Goal: Find specific page/section: Find specific page/section

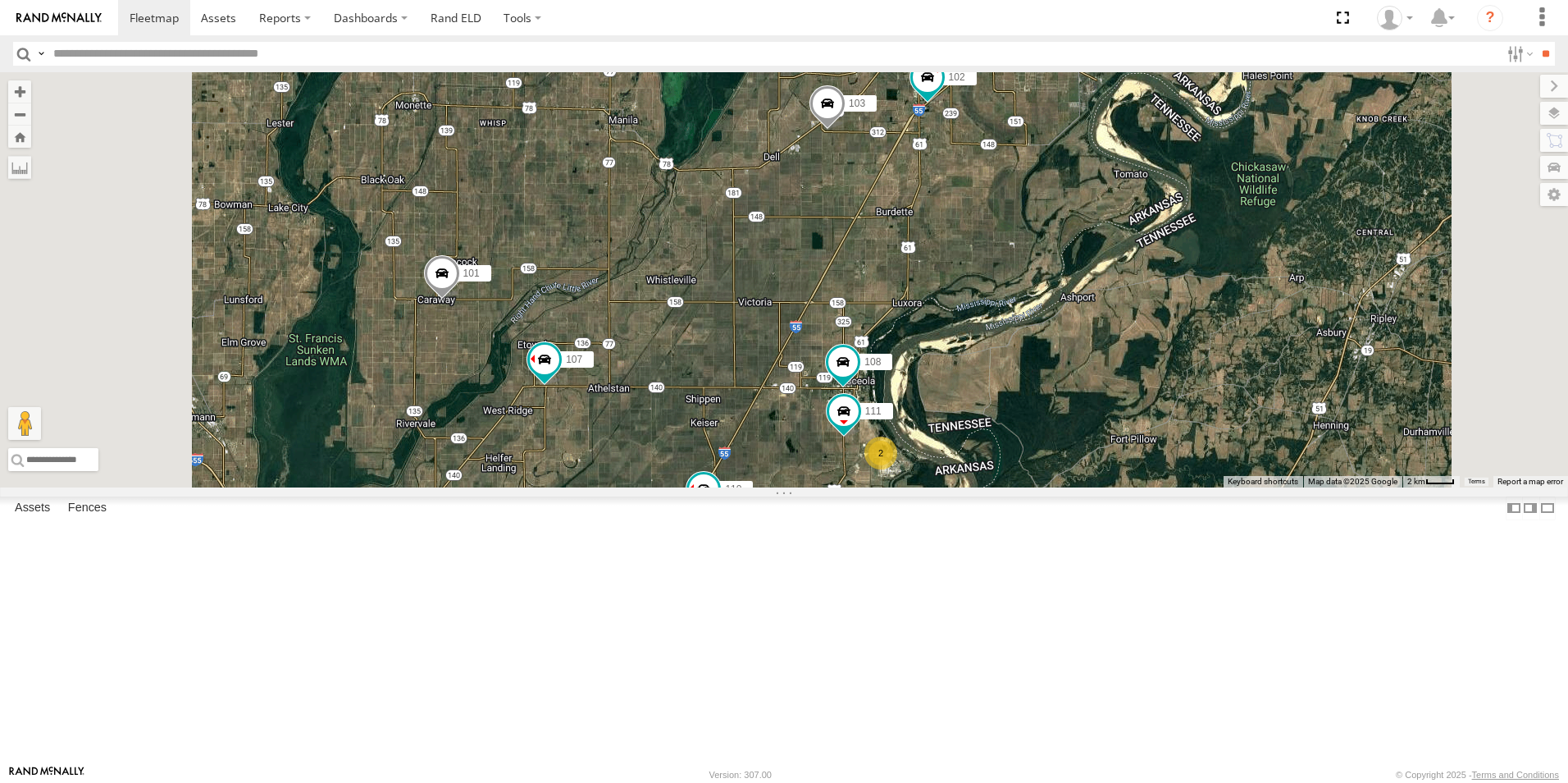
click at [0, 0] on span at bounding box center [0, 0] width 0 height 0
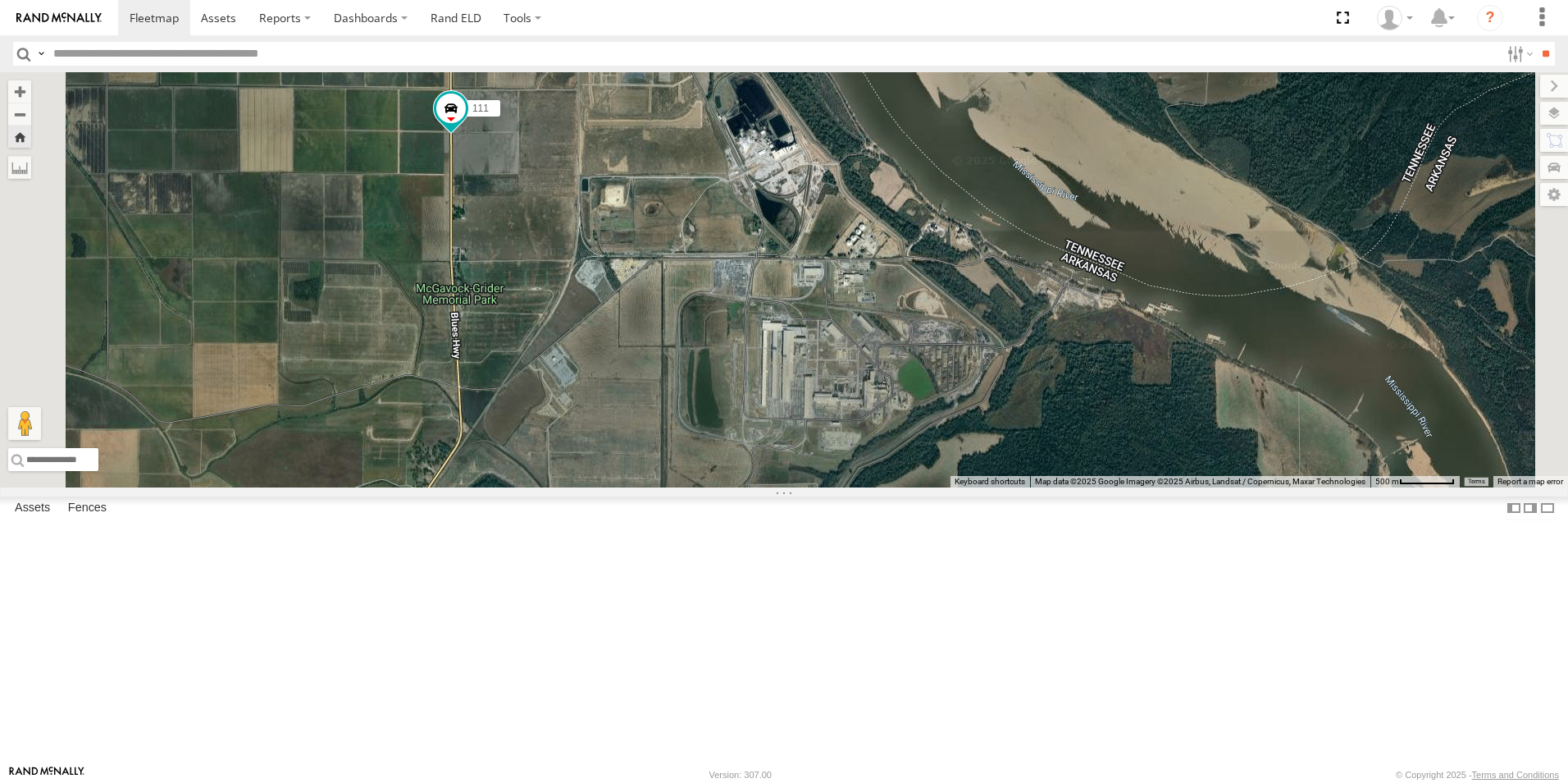
click at [0, 0] on span at bounding box center [0, 0] width 0 height 0
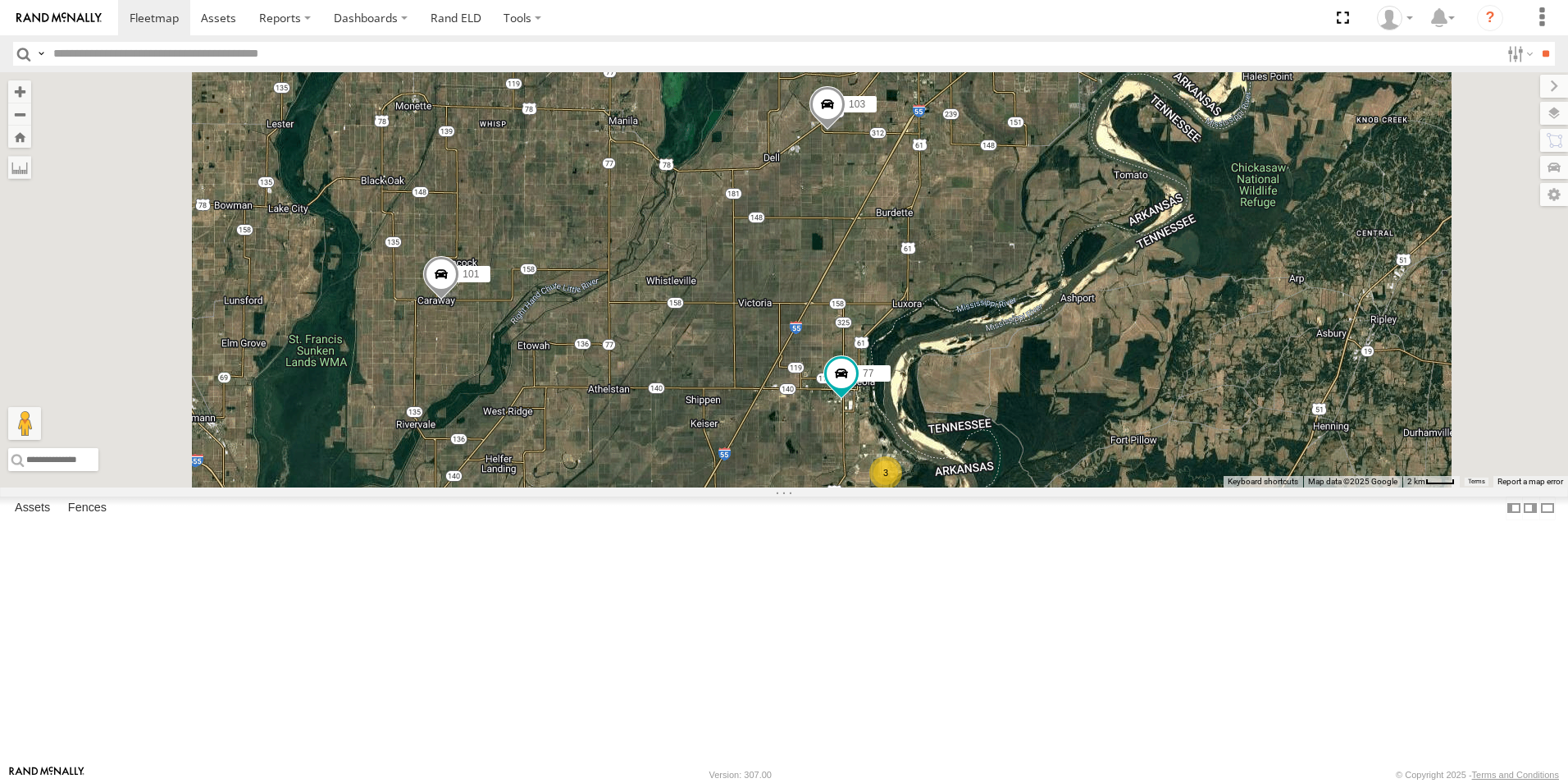
click at [0, 0] on span at bounding box center [0, 0] width 0 height 0
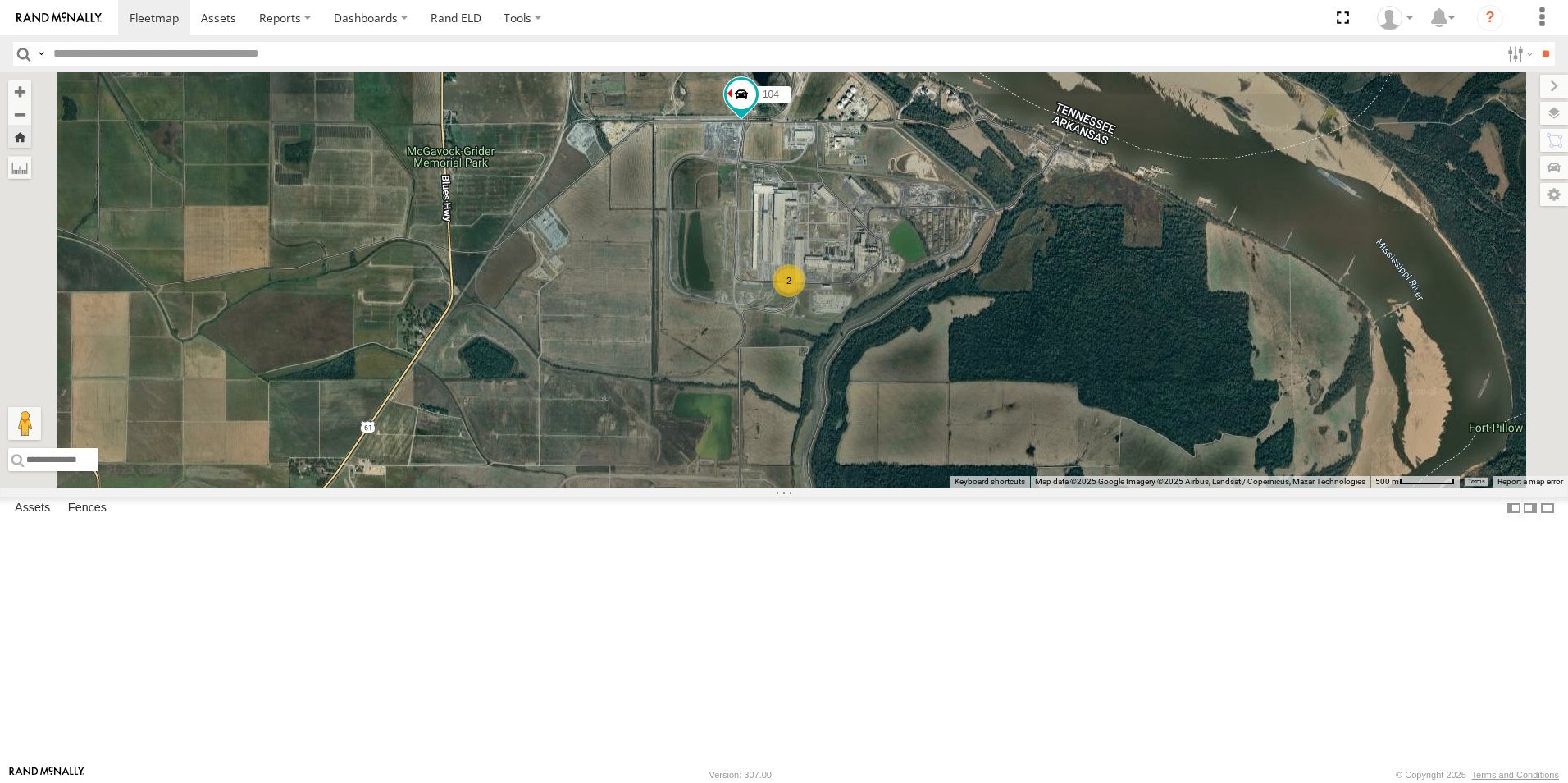
click at [0, 0] on span at bounding box center [0, 0] width 0 height 0
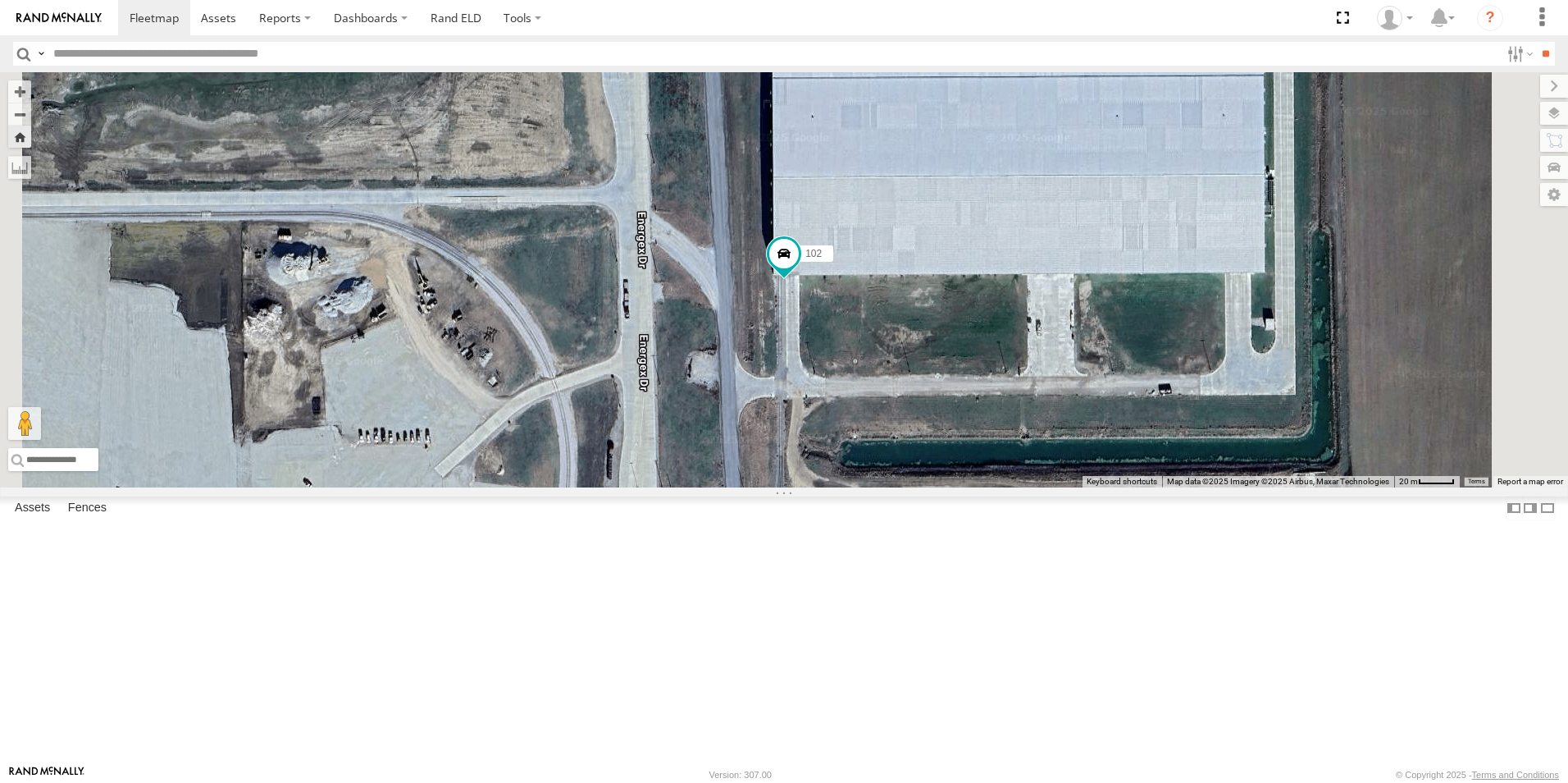
click at [0, 0] on span at bounding box center [0, 0] width 0 height 0
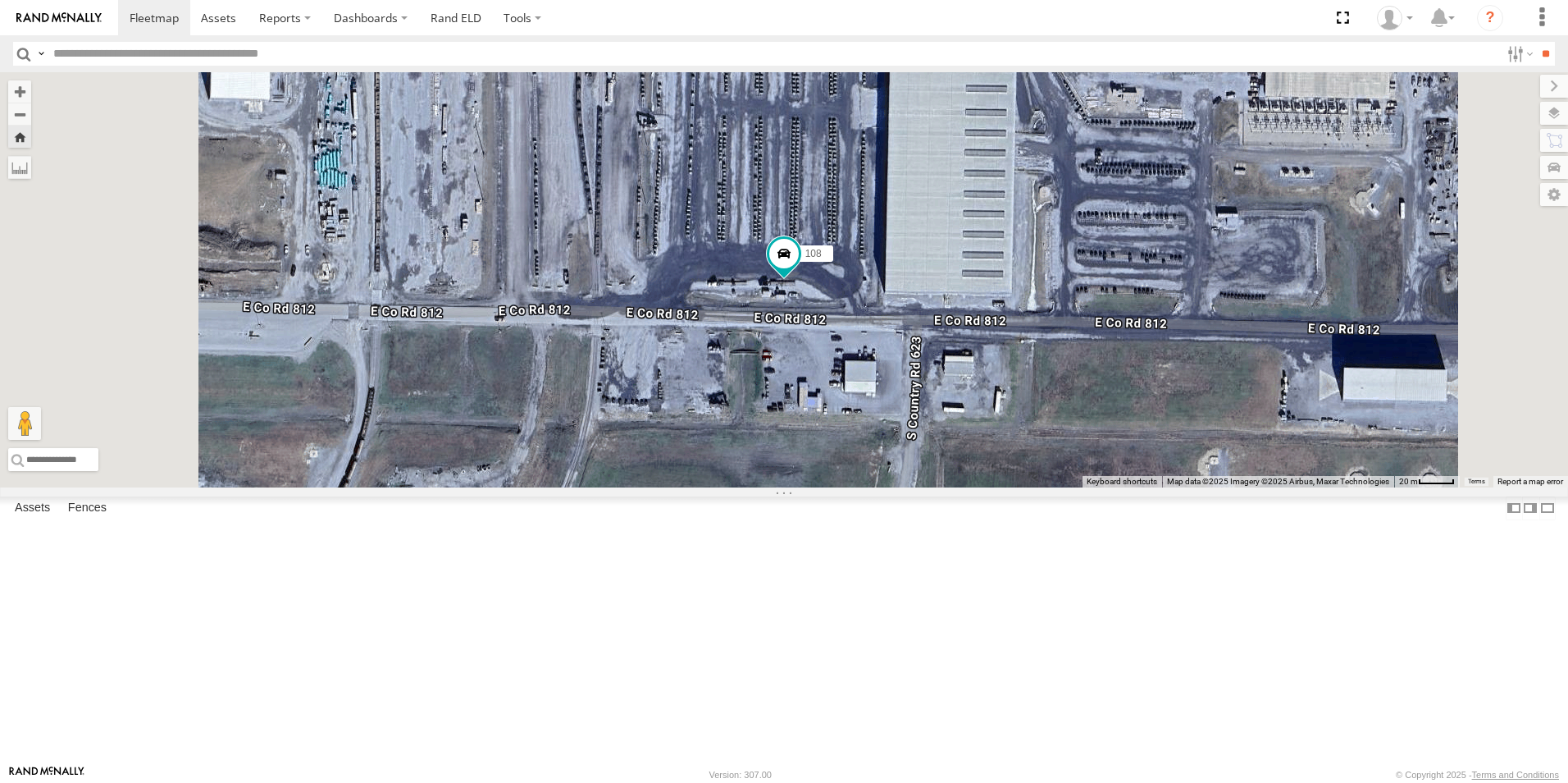
click at [0, 0] on span at bounding box center [0, 0] width 0 height 0
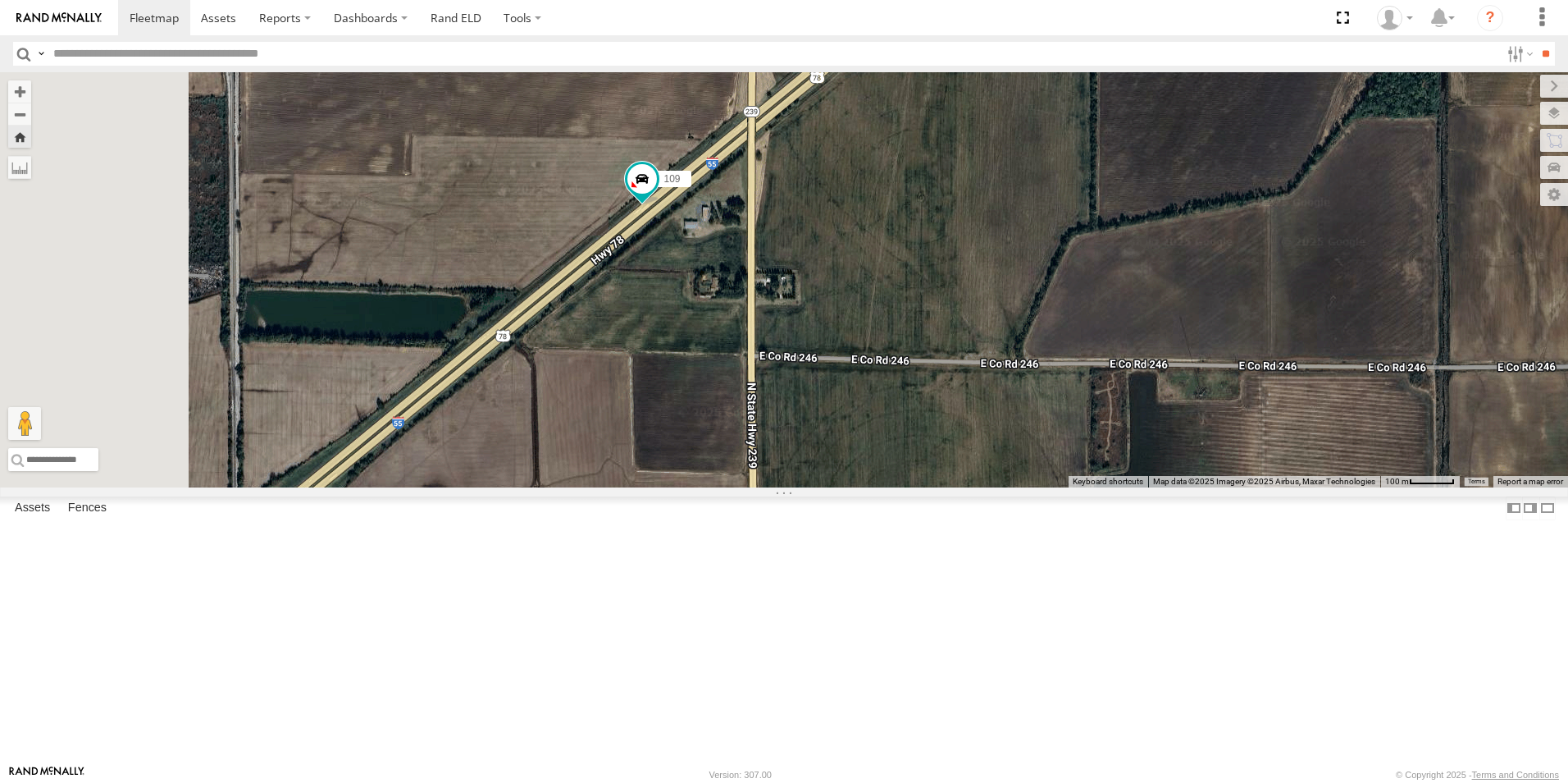
drag, startPoint x: 662, startPoint y: 449, endPoint x: 968, endPoint y: 151, distance: 427.1
click at [987, 131] on div "109" at bounding box center [784, 279] width 1568 height 415
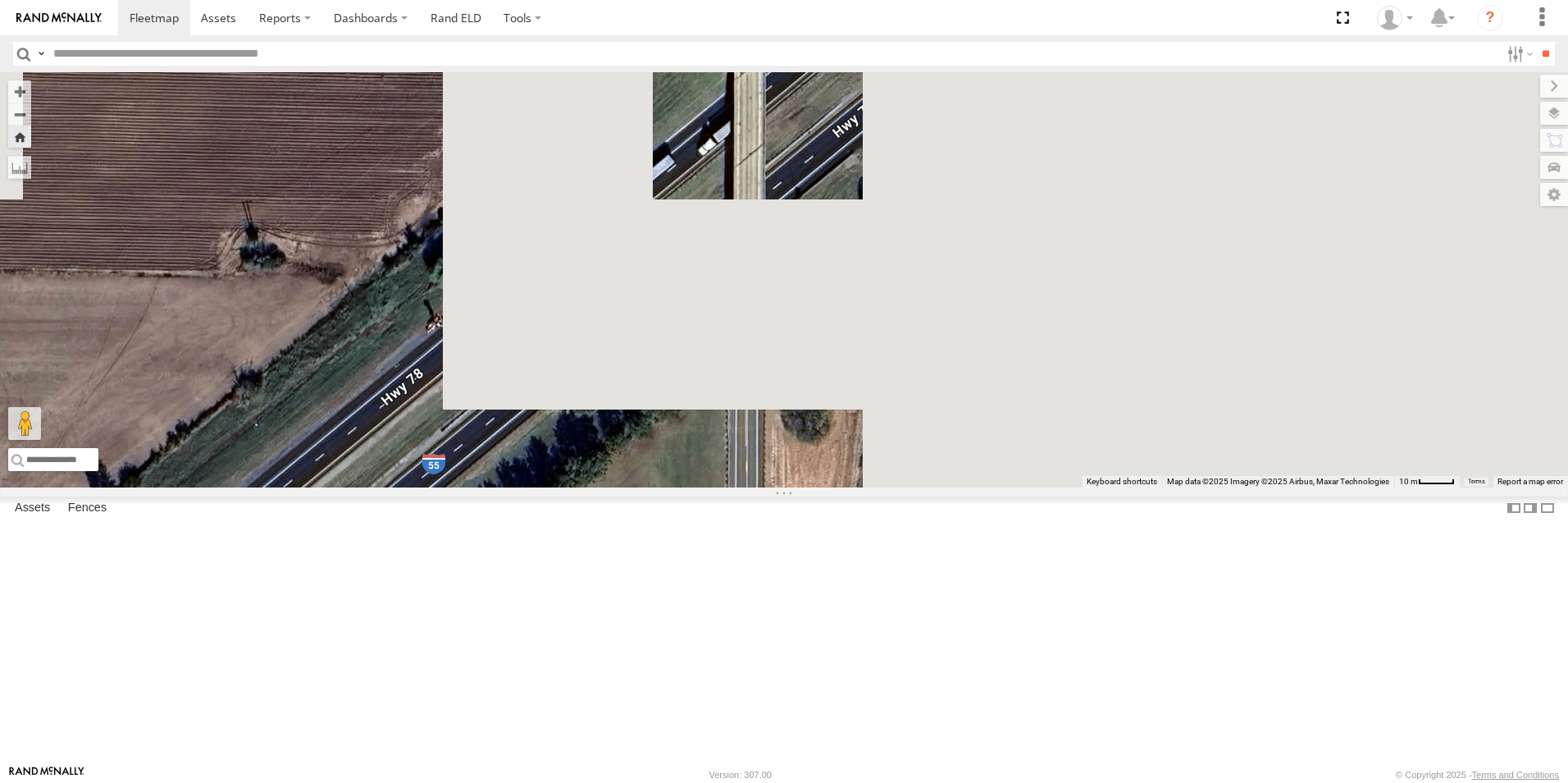
drag, startPoint x: 1239, startPoint y: 259, endPoint x: 608, endPoint y: 542, distance: 691.6
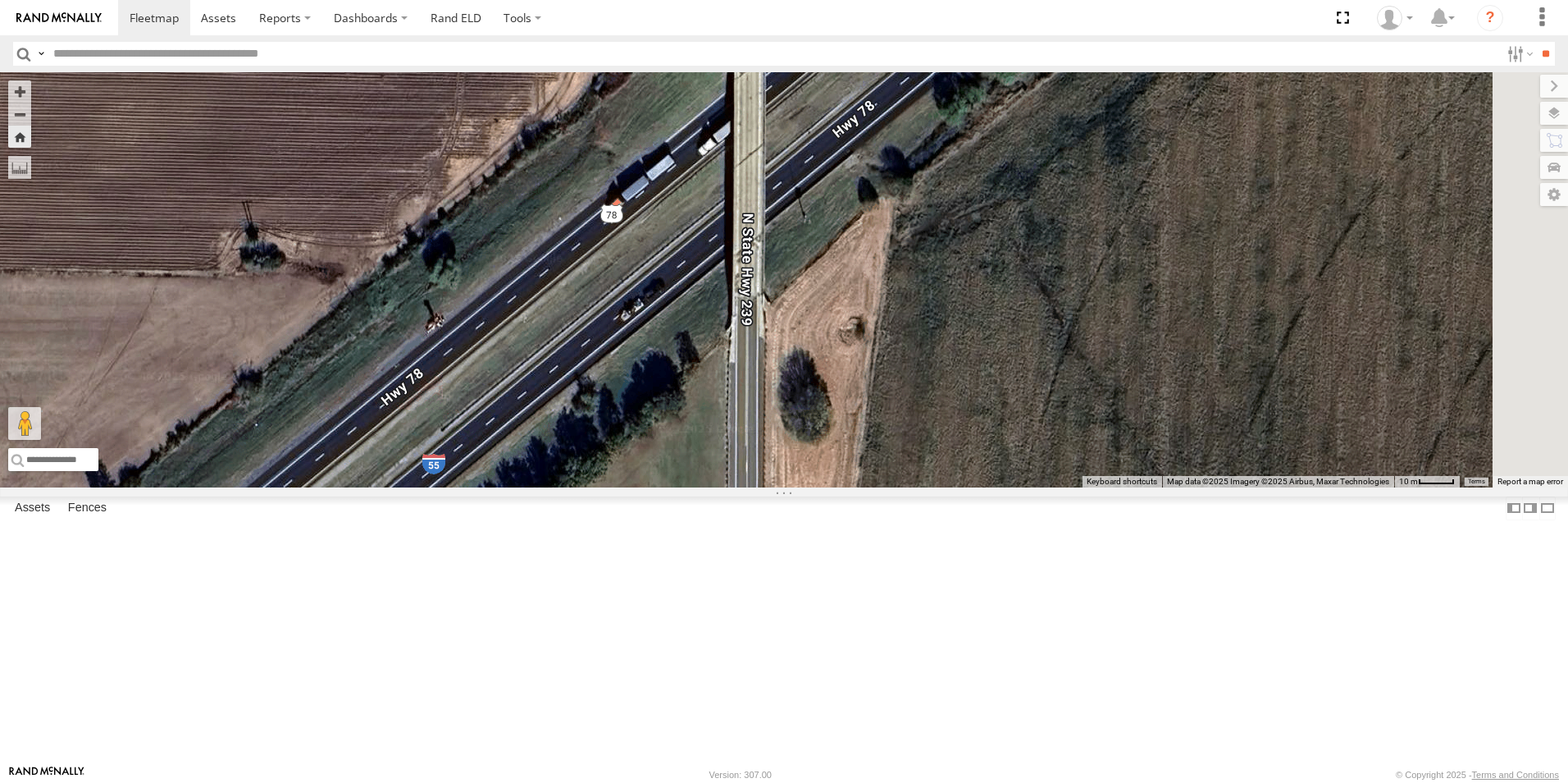
click at [608, 487] on div "109" at bounding box center [784, 279] width 1568 height 415
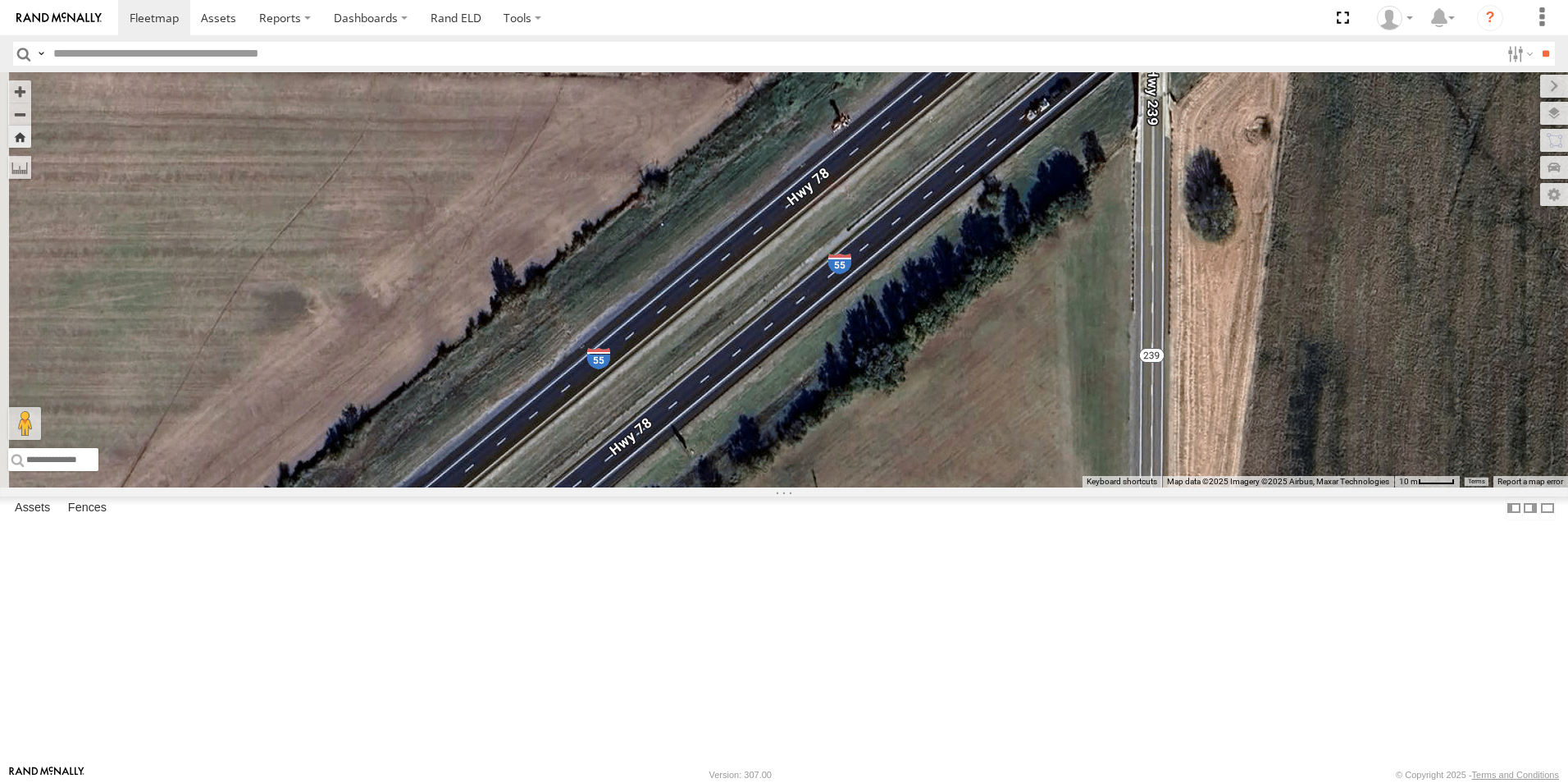
drag, startPoint x: 599, startPoint y: 531, endPoint x: 1191, endPoint y: 238, distance: 660.5
click at [1191, 238] on div "109" at bounding box center [784, 279] width 1568 height 415
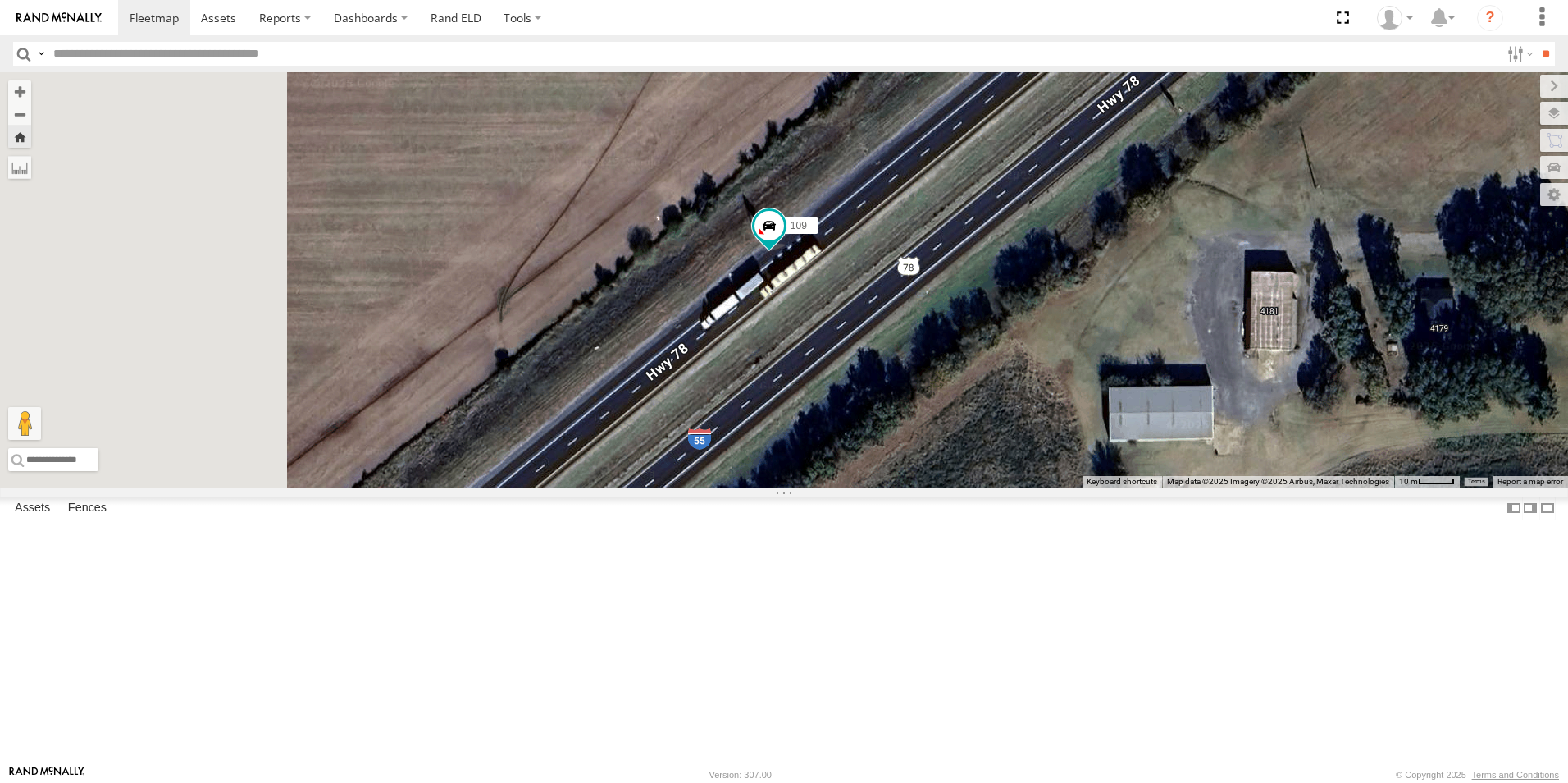
drag, startPoint x: 914, startPoint y: 472, endPoint x: 1283, endPoint y: 42, distance: 566.6
click at [1211, 97] on div "109" at bounding box center [784, 279] width 1568 height 415
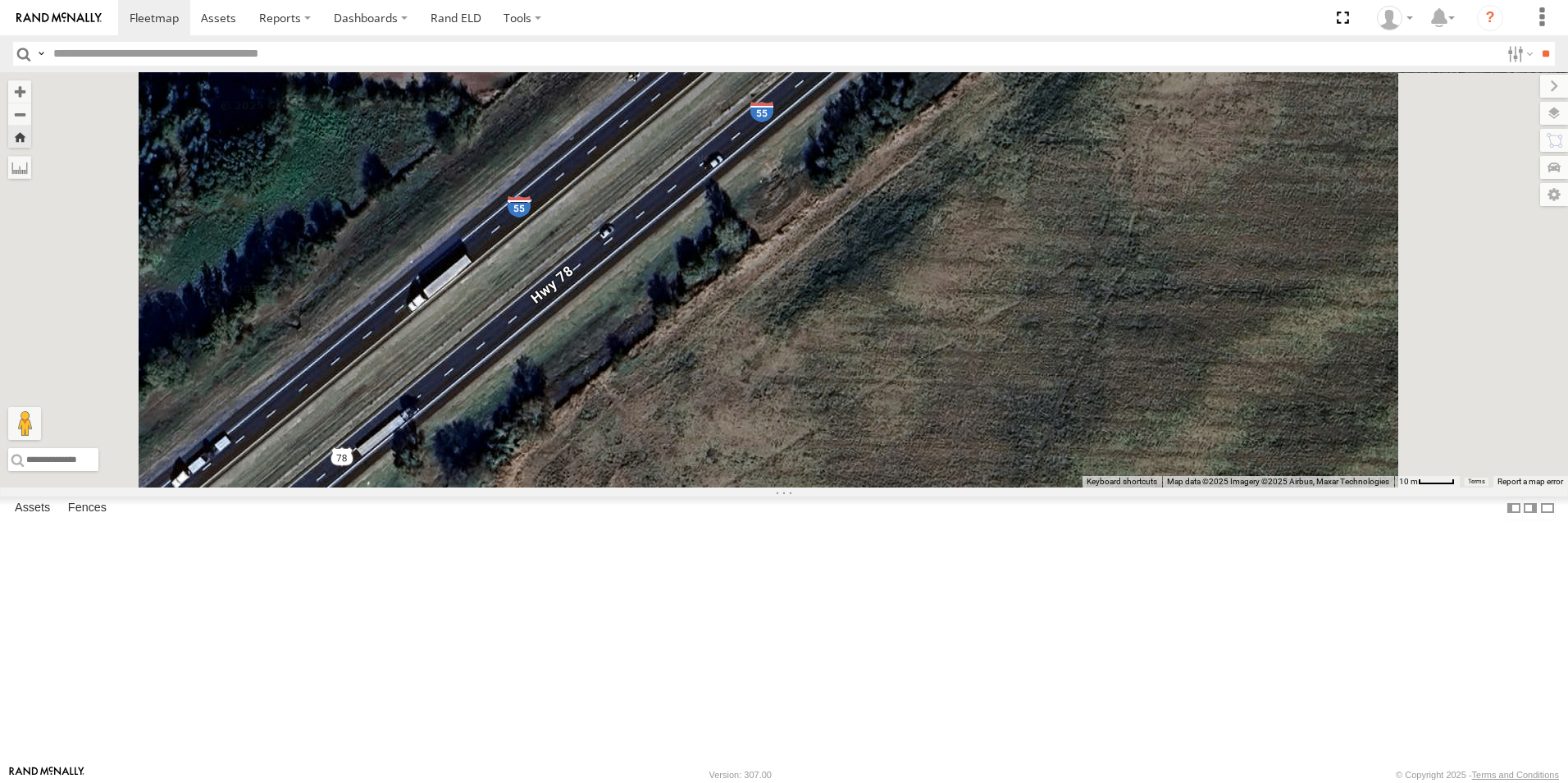
drag, startPoint x: 967, startPoint y: 317, endPoint x: 1230, endPoint y: 130, distance: 322.7
click at [1199, 145] on div "109" at bounding box center [784, 279] width 1568 height 415
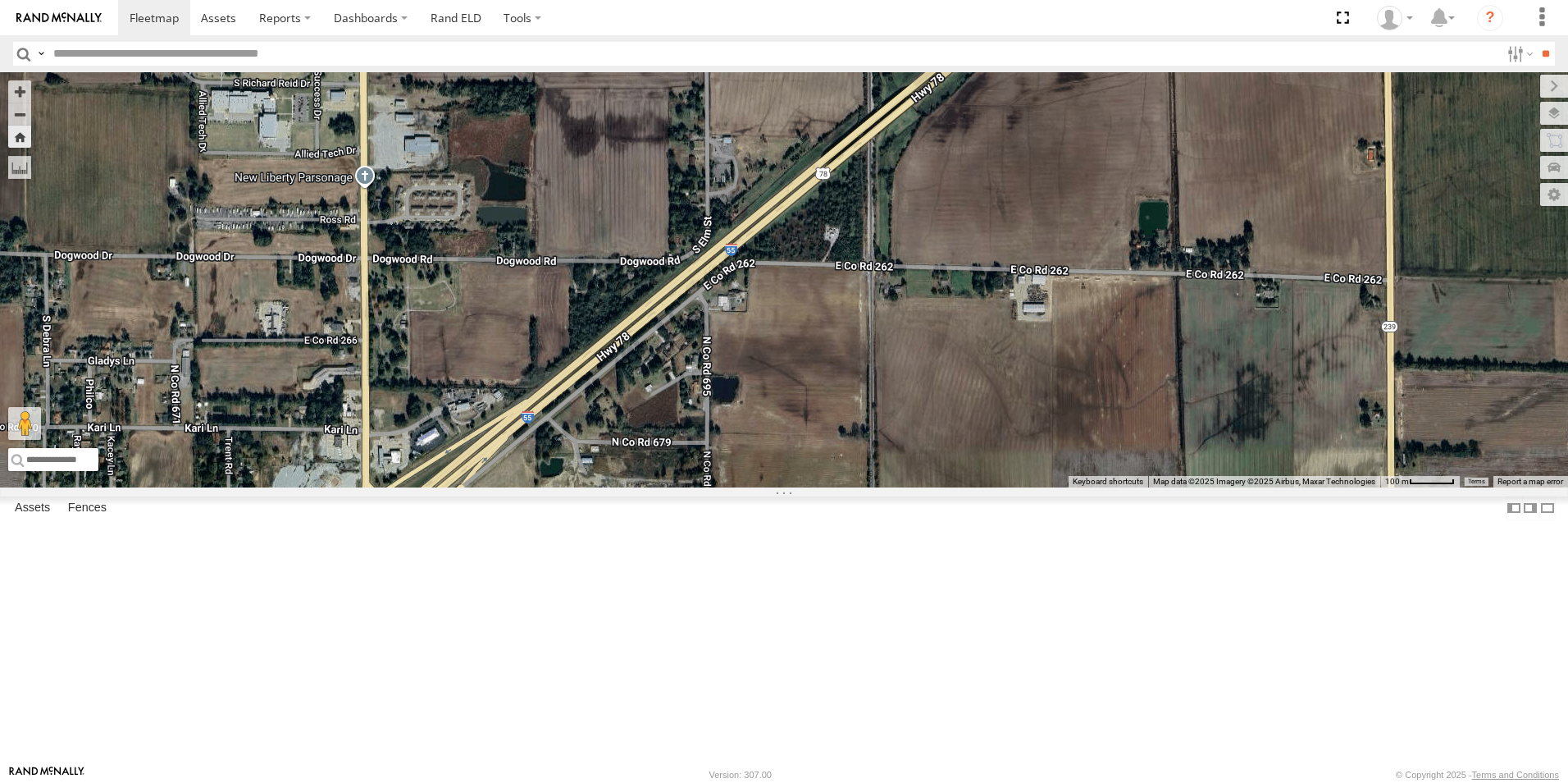
drag, startPoint x: 950, startPoint y: 337, endPoint x: 1034, endPoint y: 592, distance: 268.5
click at [1033, 487] on div "109" at bounding box center [784, 279] width 1568 height 415
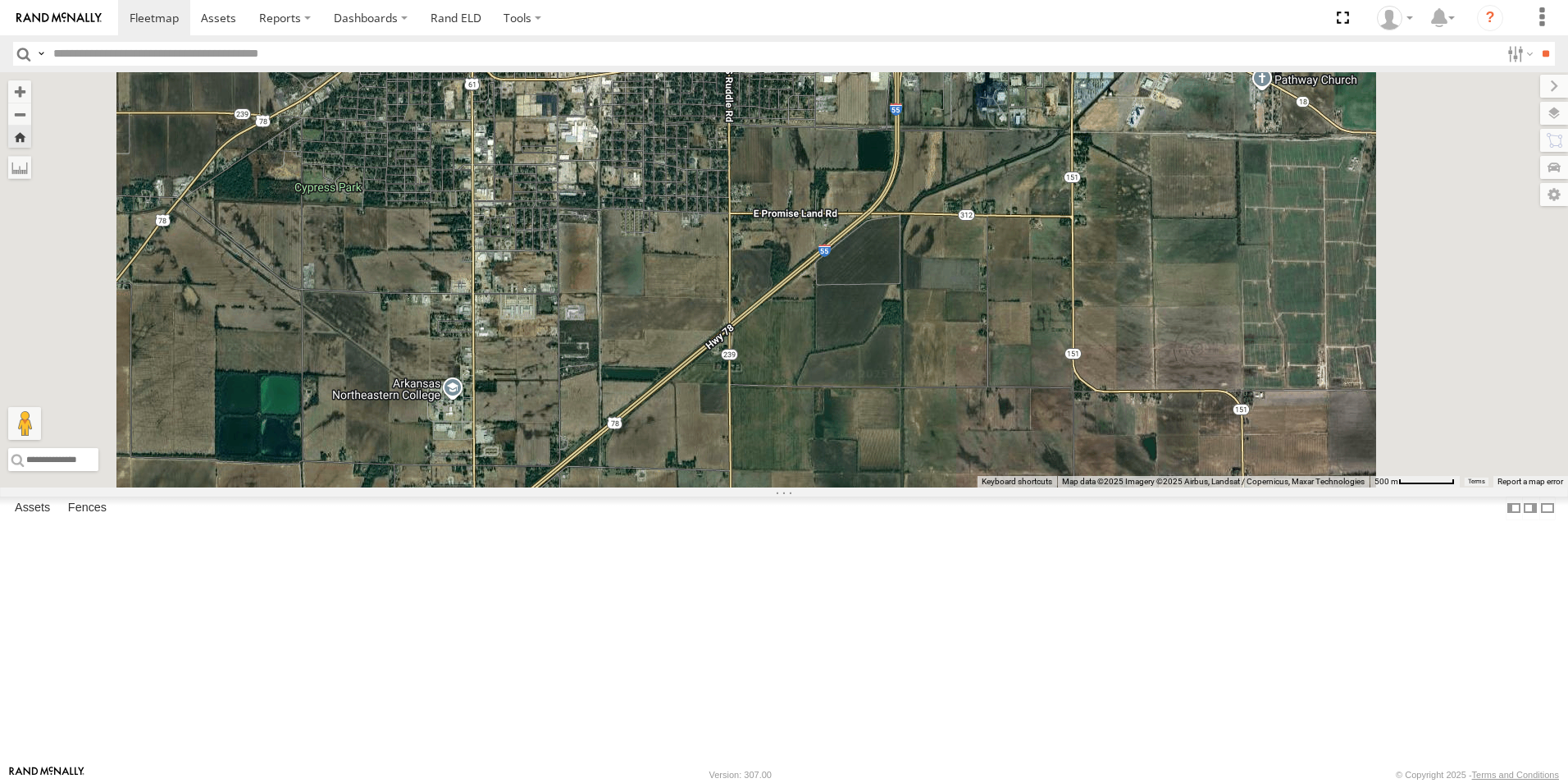
click at [0, 0] on span at bounding box center [0, 0] width 0 height 0
